Goal: Task Accomplishment & Management: Complete application form

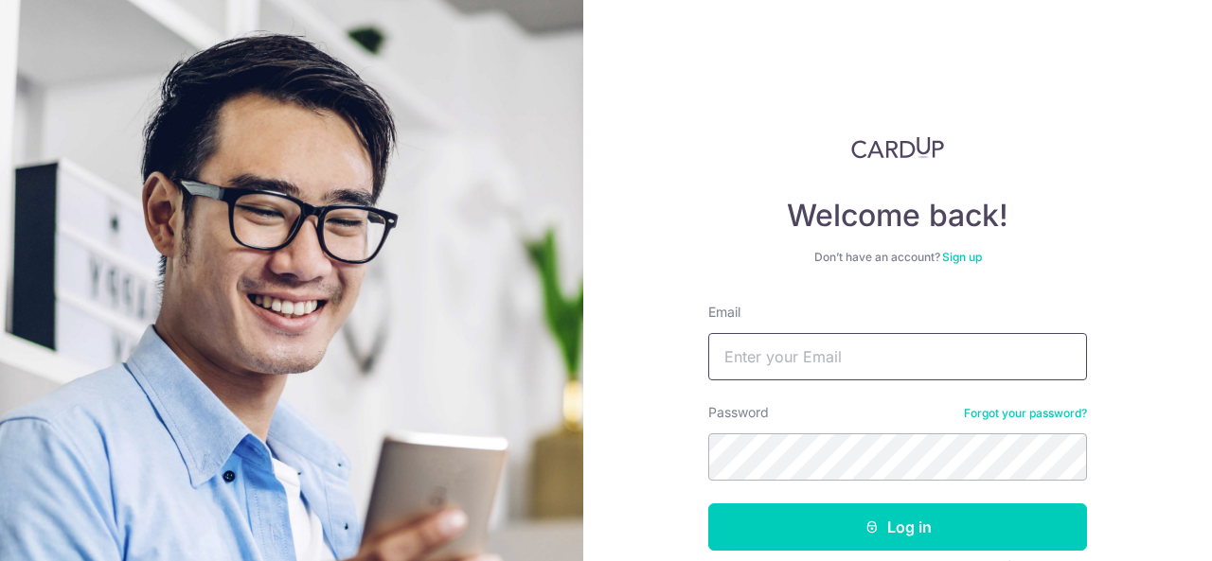
click at [792, 362] on input "Email" at bounding box center [897, 356] width 379 height 47
type input "[EMAIL_ADDRESS][DOMAIN_NAME]"
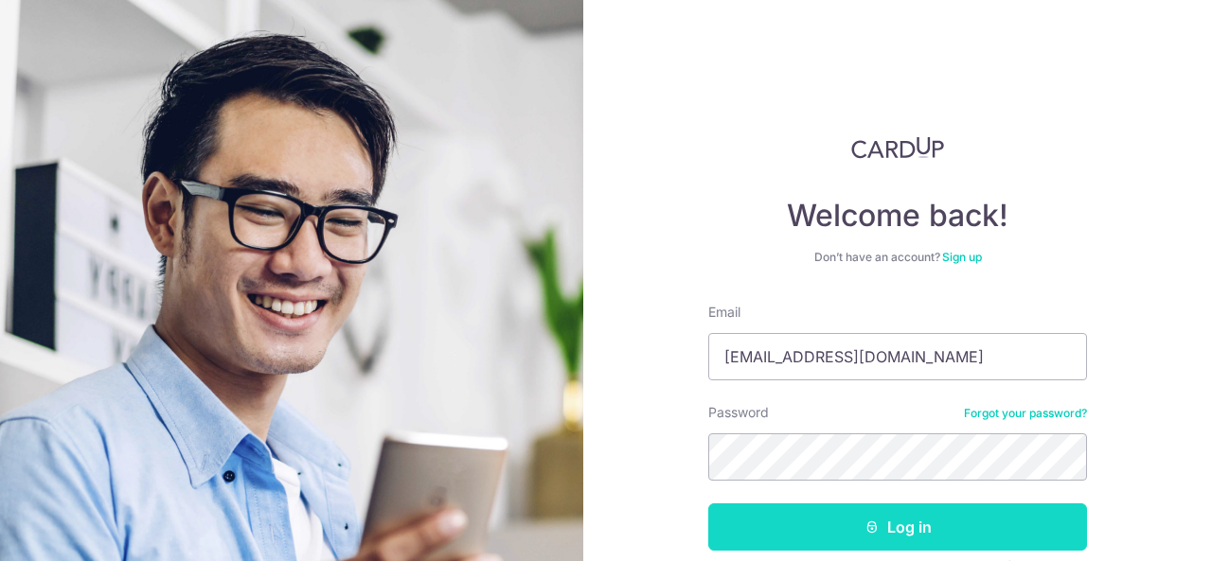
click at [864, 525] on icon "submit" at bounding box center [871, 527] width 15 height 15
